Goal: Transaction & Acquisition: Register for event/course

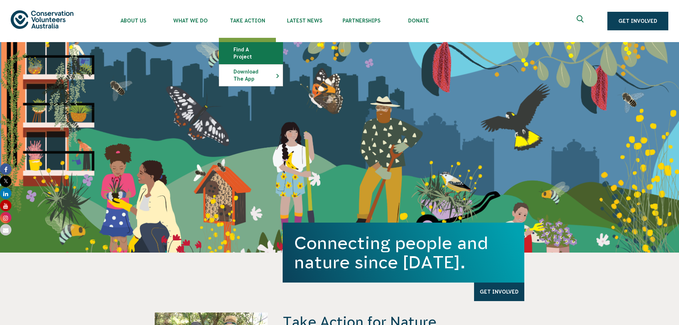
click at [255, 50] on link "Find a project" at bounding box center [250, 52] width 63 height 21
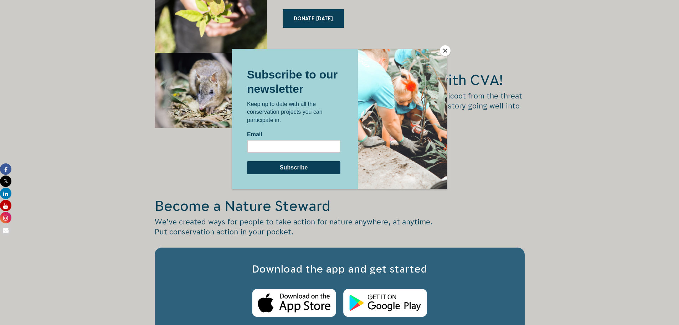
scroll to position [1213, 0]
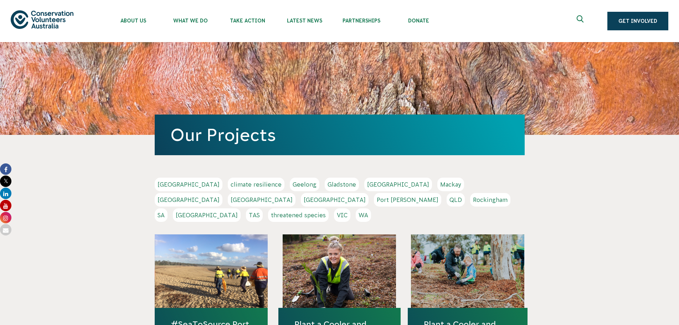
click at [290, 188] on link "Geelong" at bounding box center [305, 185] width 30 height 14
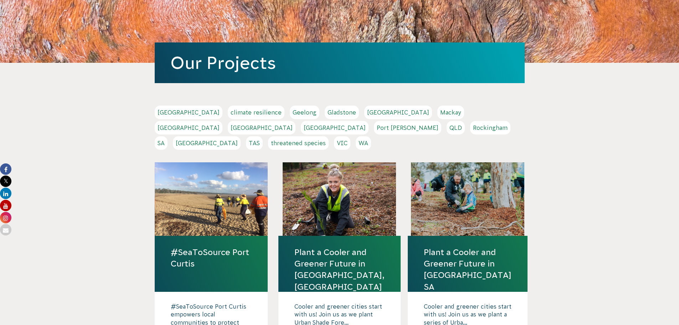
scroll to position [71, 0]
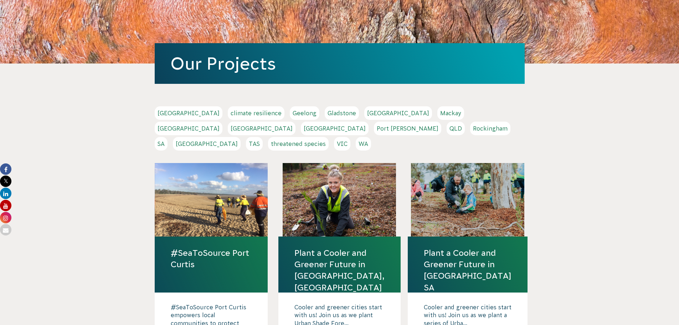
click at [290, 114] on link "Geelong" at bounding box center [305, 113] width 30 height 14
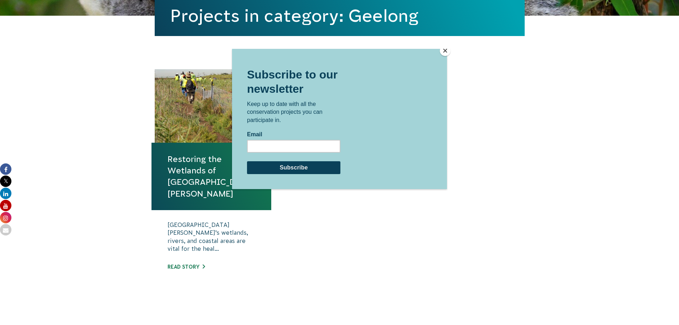
scroll to position [214, 0]
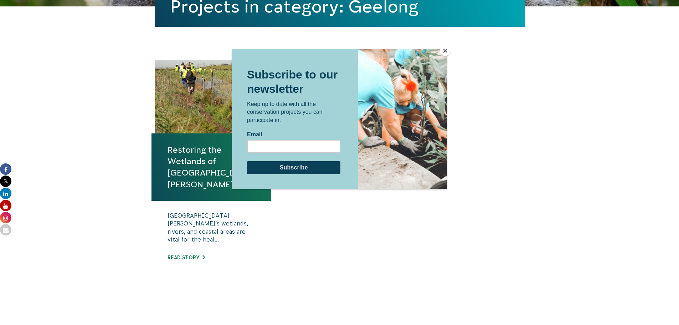
click at [117, 173] on div at bounding box center [339, 162] width 679 height 325
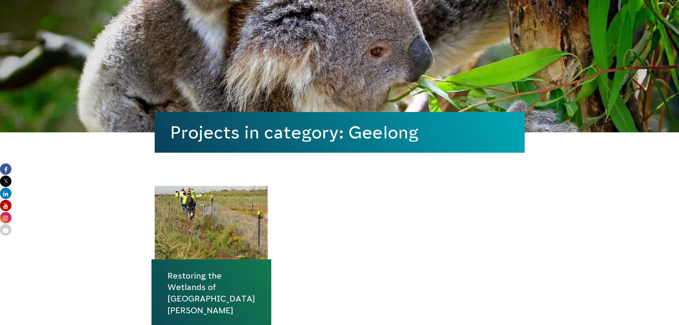
scroll to position [143, 0]
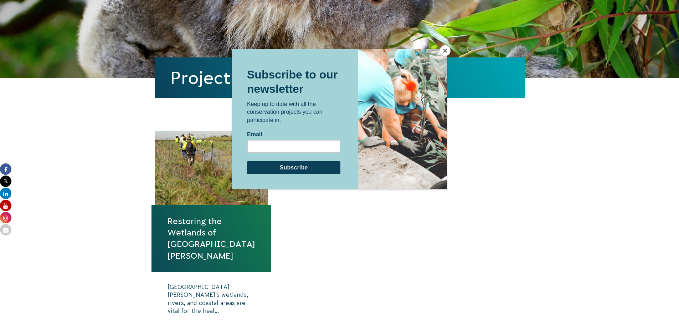
click at [310, 203] on div at bounding box center [339, 176] width 215 height 255
click at [180, 222] on div at bounding box center [339, 162] width 679 height 325
click at [214, 280] on div at bounding box center [339, 162] width 679 height 325
click at [452, 47] on div at bounding box center [339, 162] width 679 height 325
click at [442, 52] on button "Close" at bounding box center [445, 50] width 11 height 11
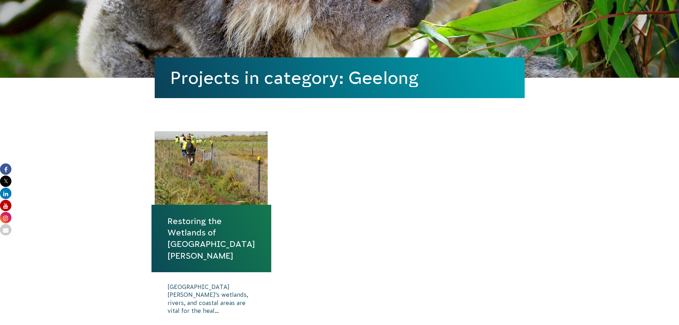
click at [183, 238] on link "Restoring the Wetlands of [GEOGRAPHIC_DATA][PERSON_NAME]" at bounding box center [212, 238] width 88 height 46
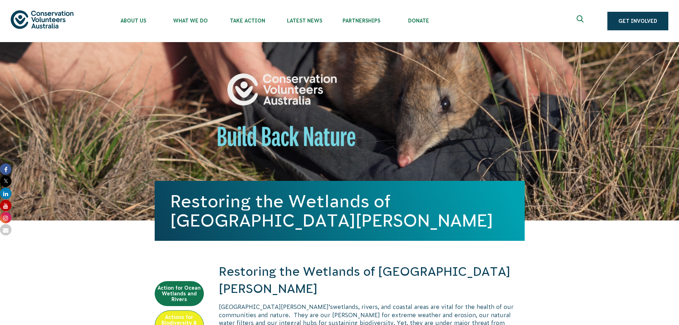
click at [580, 19] on icon "Expand search box" at bounding box center [581, 20] width 9 height 11
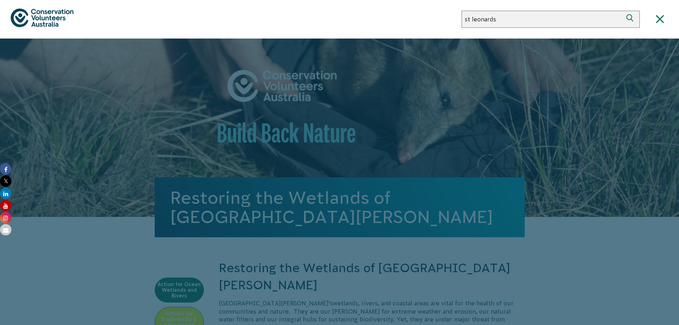
type input "st leonards"
click at [623, 11] on button "Search" at bounding box center [631, 19] width 17 height 17
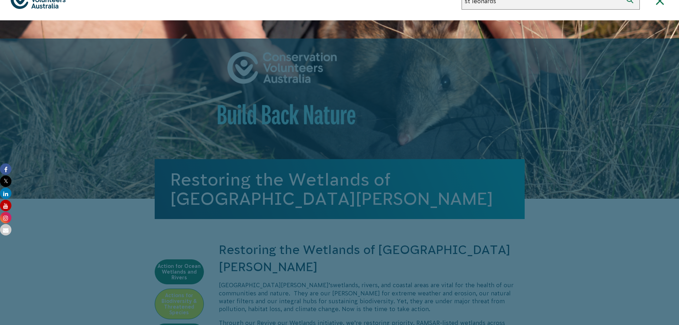
scroll to position [36, 0]
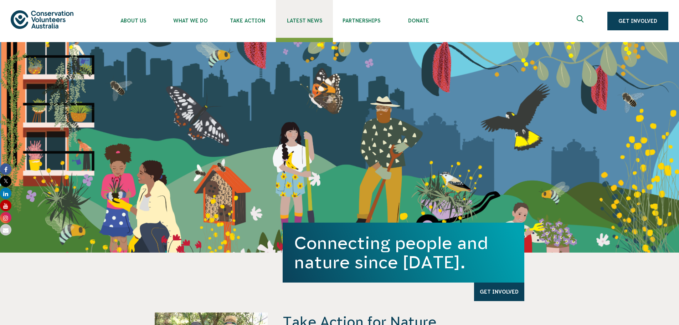
click at [320, 24] on link "Latest News" at bounding box center [304, 19] width 57 height 38
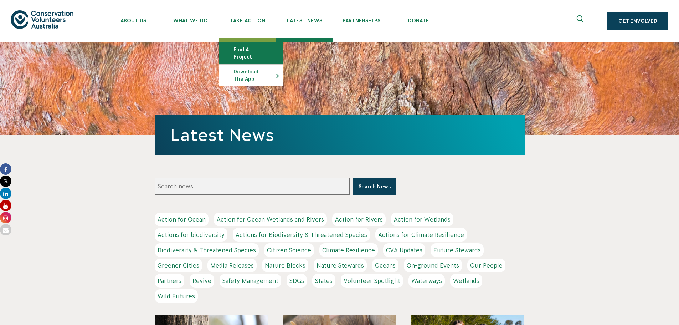
click at [243, 49] on link "Find a project" at bounding box center [250, 52] width 63 height 21
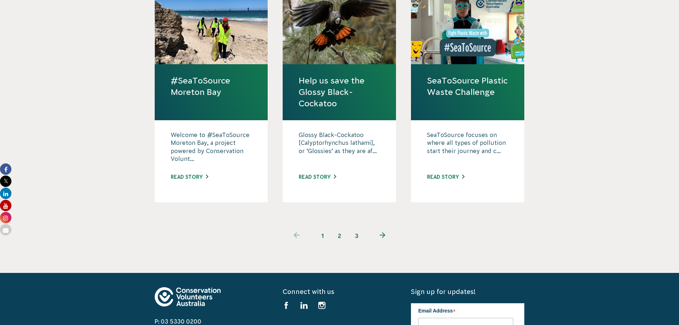
scroll to position [713, 0]
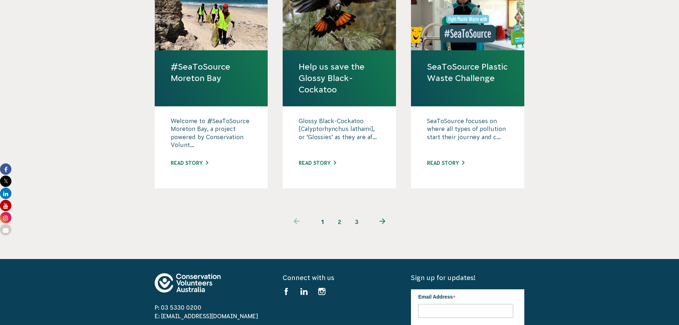
click at [343, 213] on link "2" at bounding box center [339, 221] width 17 height 17
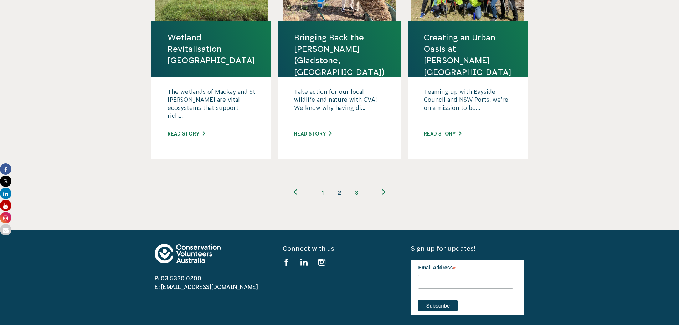
scroll to position [749, 0]
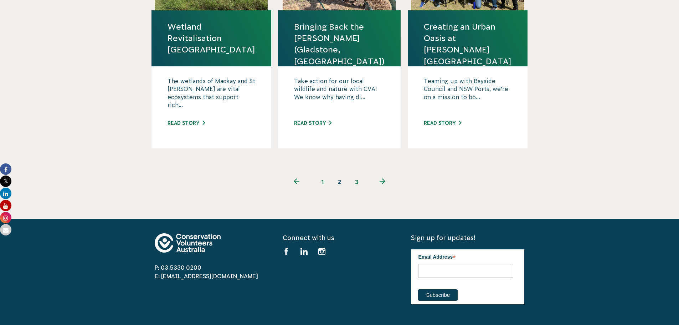
click at [361, 173] on link "3" at bounding box center [356, 181] width 17 height 17
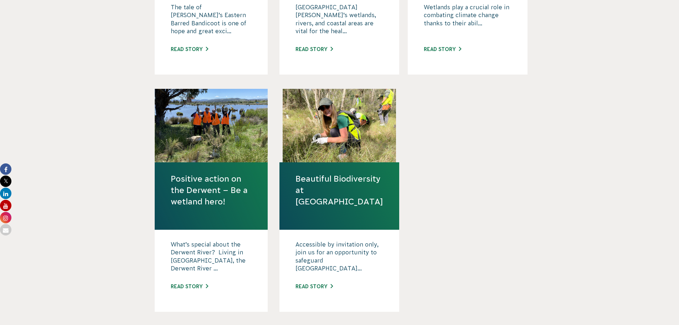
scroll to position [464, 0]
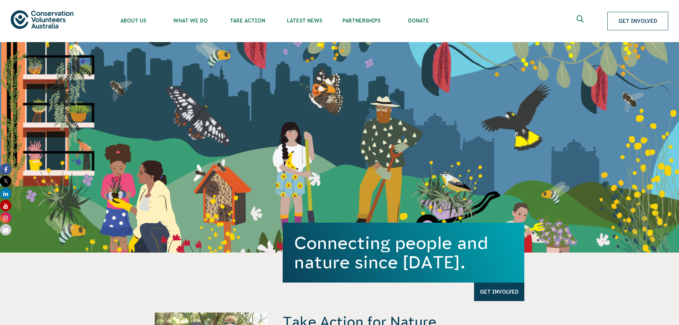
click at [620, 16] on link "Get Involved" at bounding box center [638, 21] width 61 height 19
